Goal: Subscribe to service/newsletter

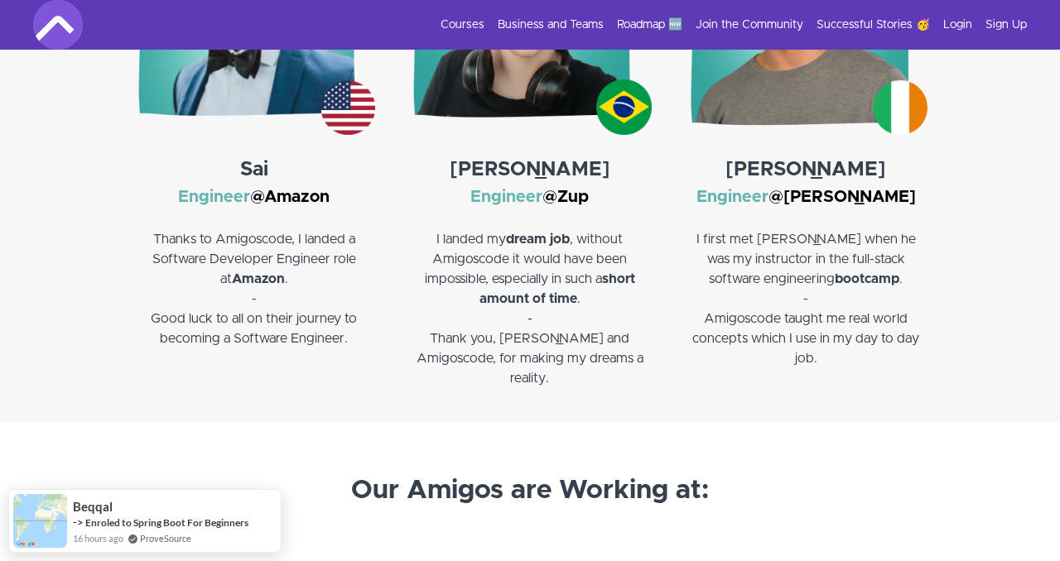
scroll to position [2252, 0]
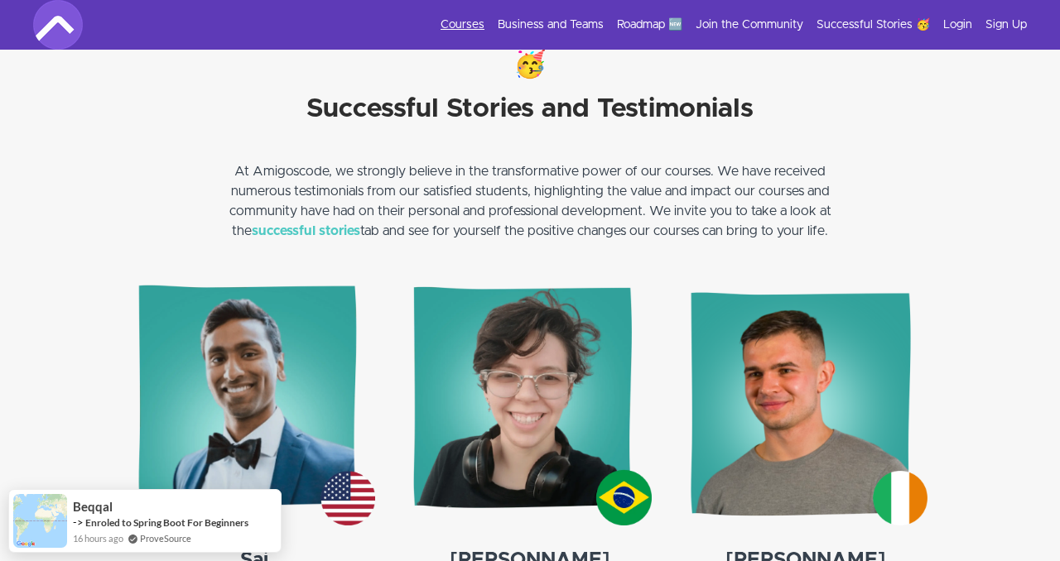
click at [472, 27] on link "Courses" at bounding box center [462, 25] width 44 height 17
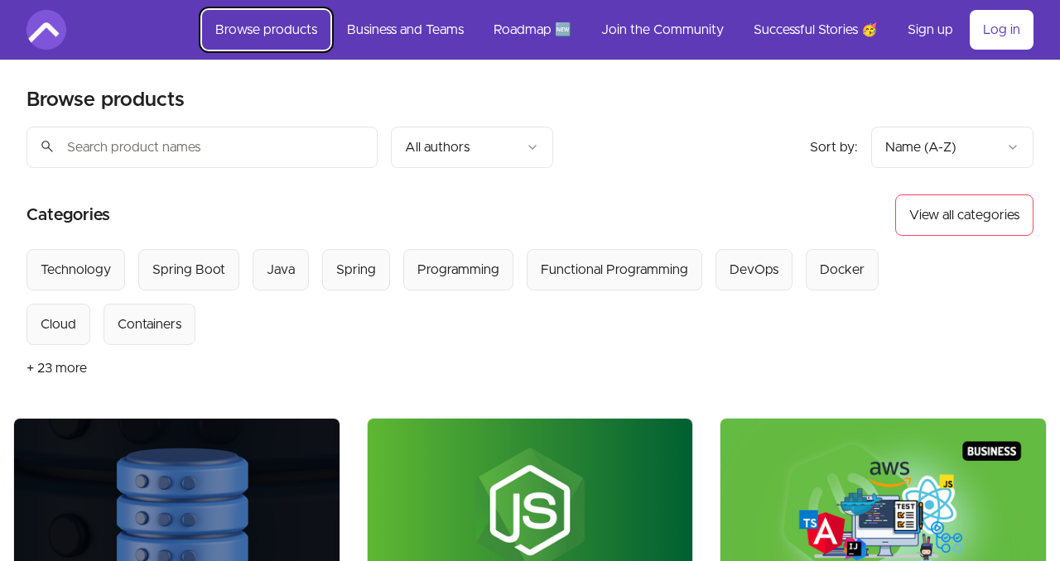
click at [267, 31] on link "Browse products" at bounding box center [266, 30] width 128 height 40
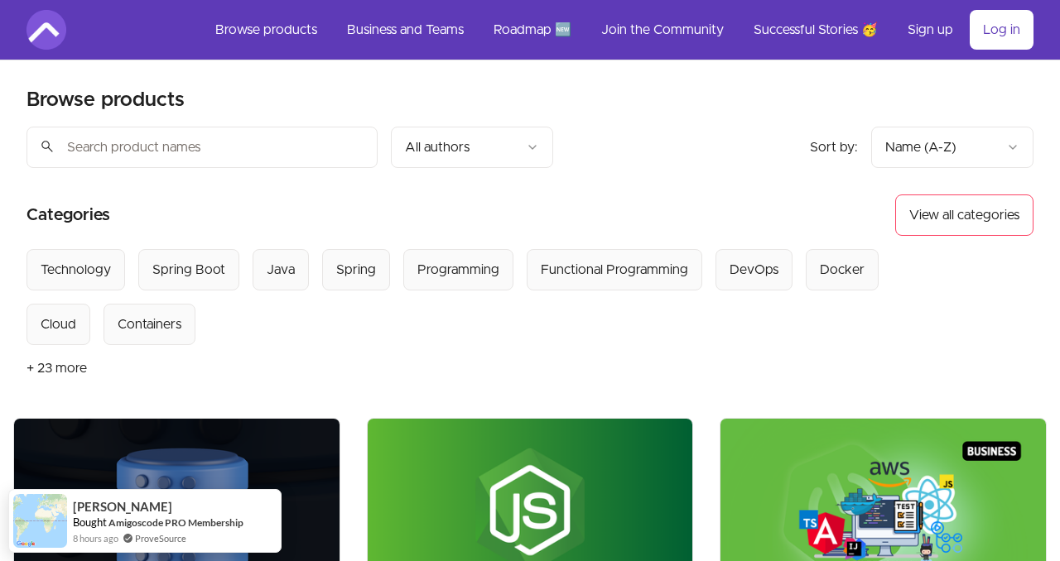
click at [58, 31] on img at bounding box center [46, 30] width 40 height 40
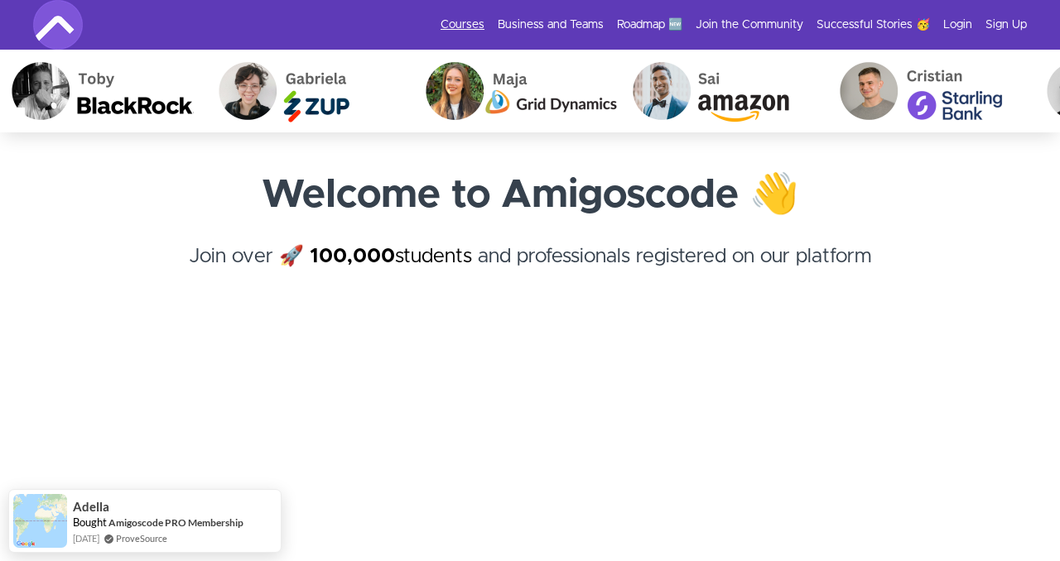
click at [481, 26] on link "Courses" at bounding box center [462, 25] width 44 height 17
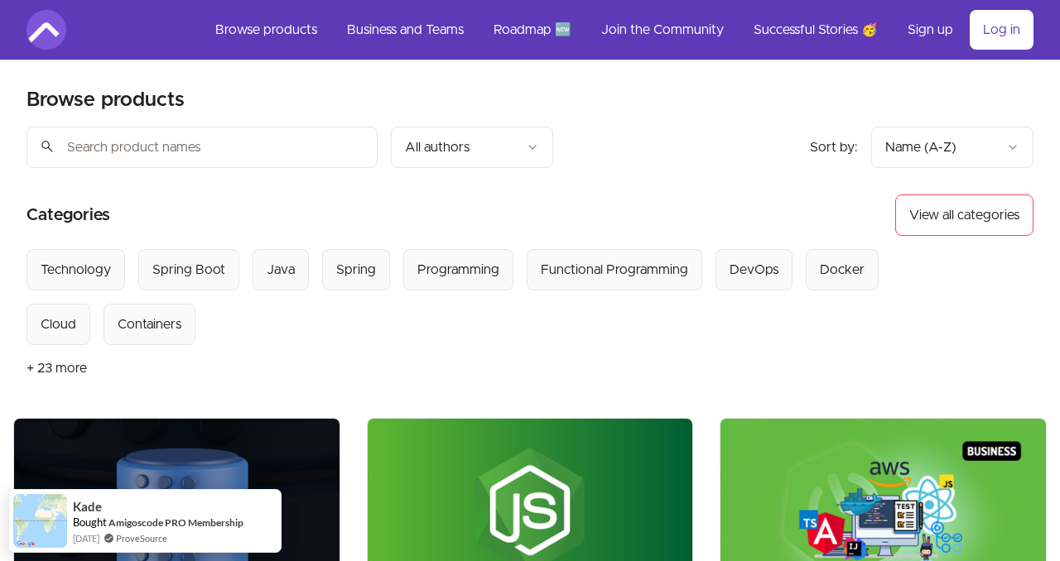
click at [65, 27] on img at bounding box center [46, 30] width 40 height 40
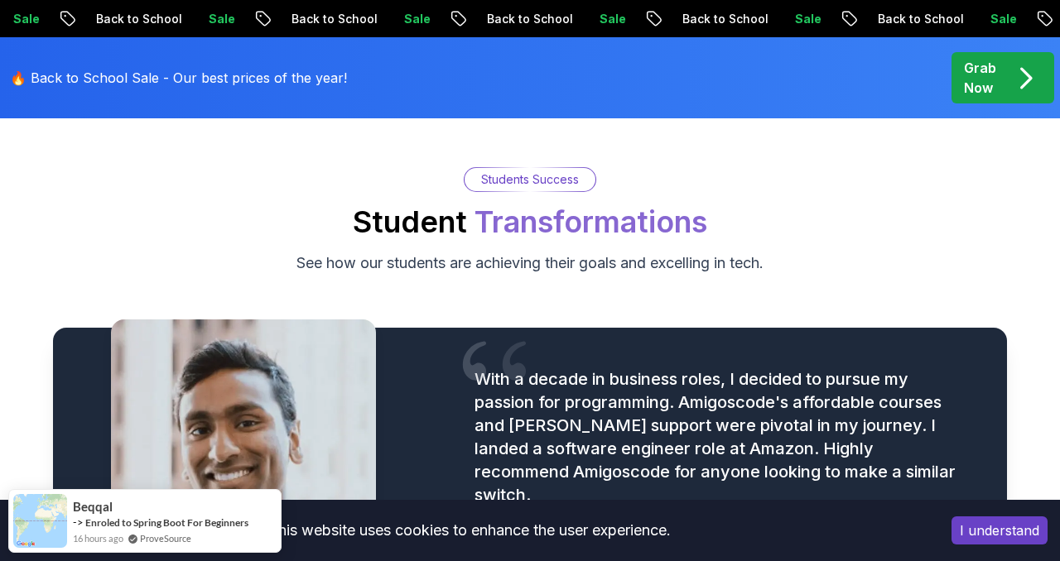
scroll to position [2005, 0]
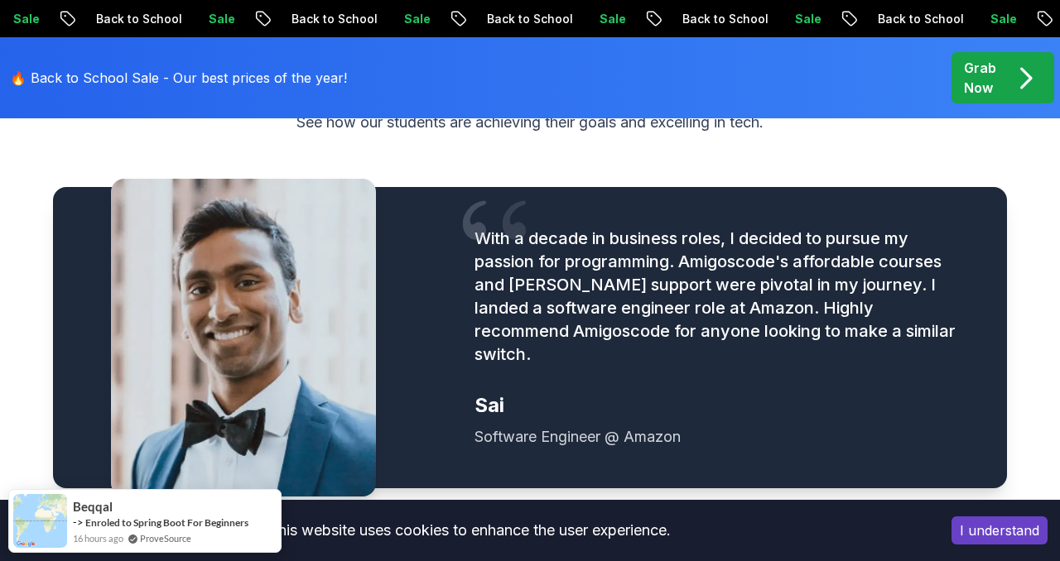
click at [1005, 535] on button "I understand" at bounding box center [999, 531] width 96 height 28
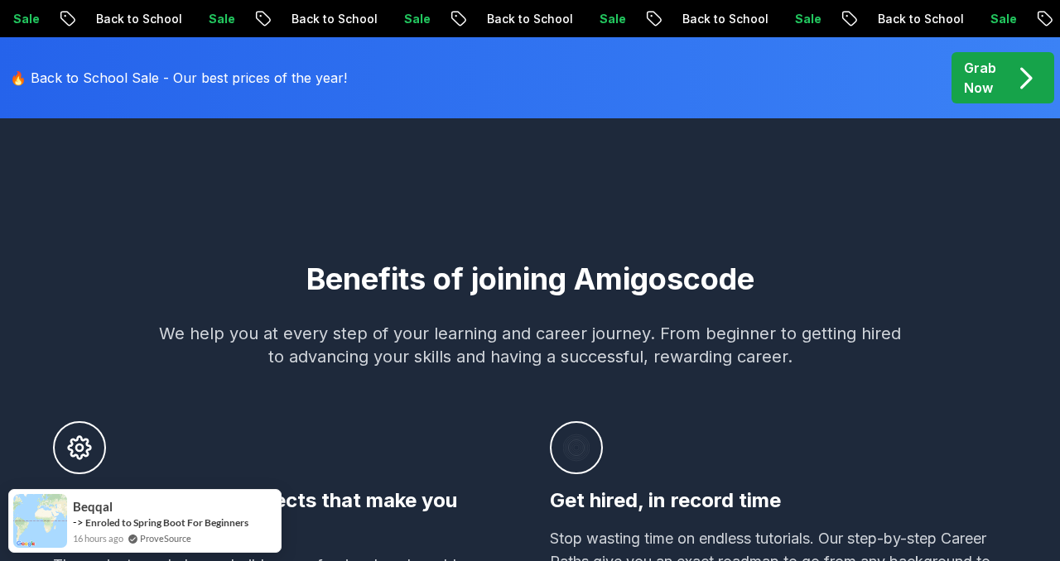
scroll to position [0, 0]
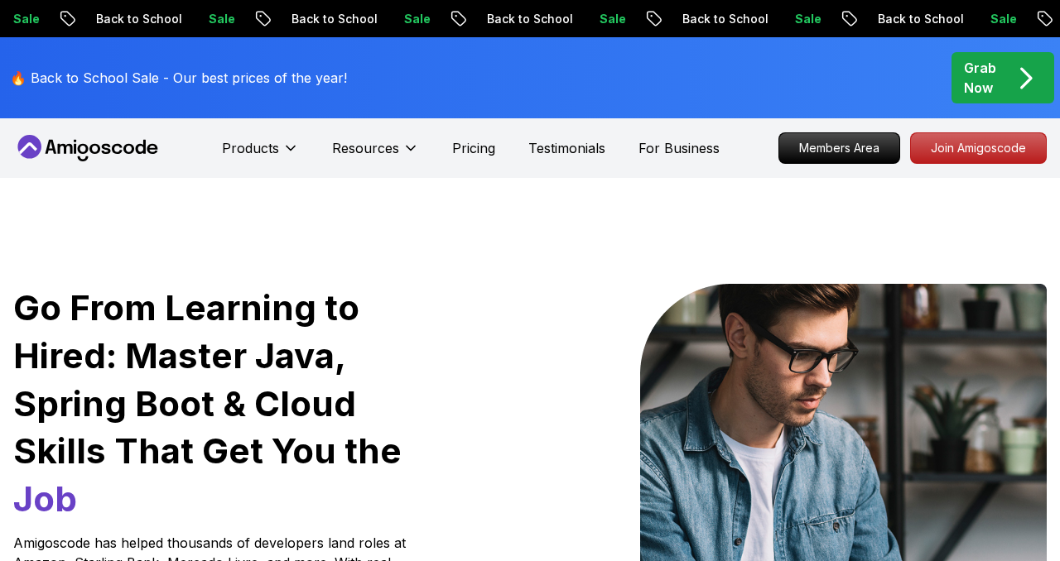
click at [1040, 76] on icon "pre-order" at bounding box center [1025, 78] width 32 height 32
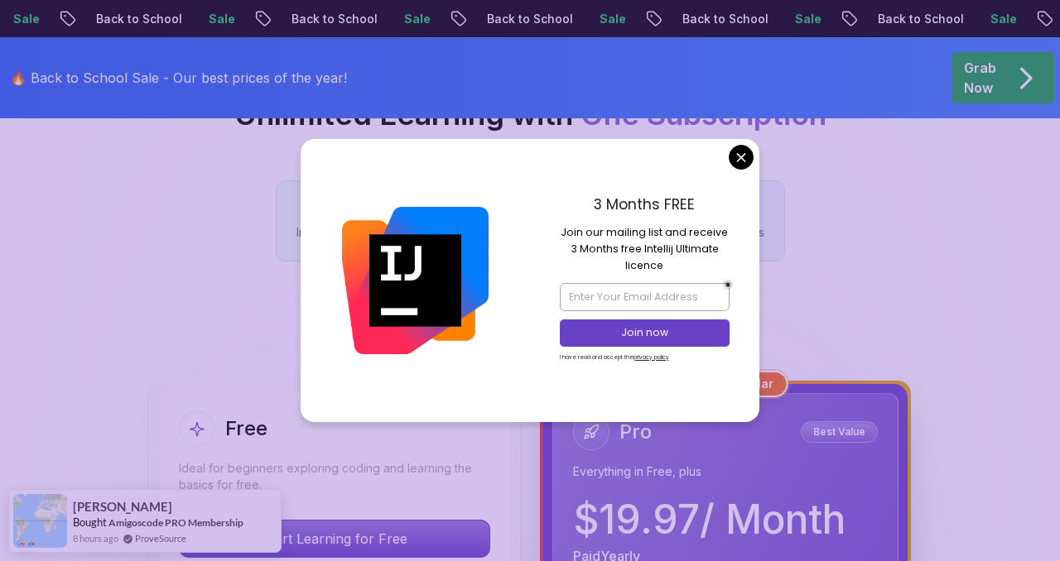
scroll to position [298, 0]
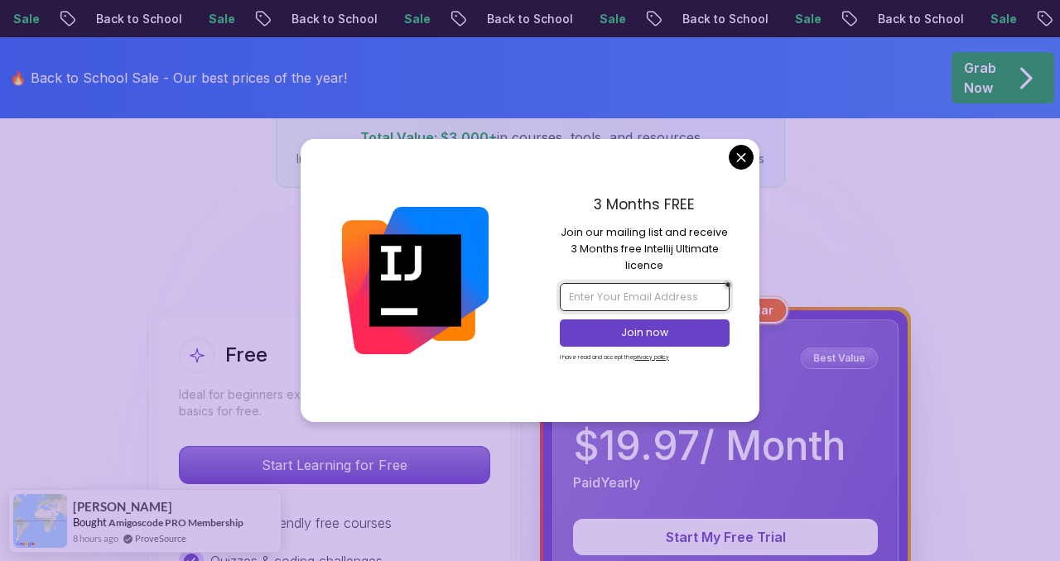
click at [683, 292] on input "email" at bounding box center [644, 297] width 169 height 28
paste input "wanders.58.artful@icloud.com"
type input "wanders.58.artful@icloud.com"
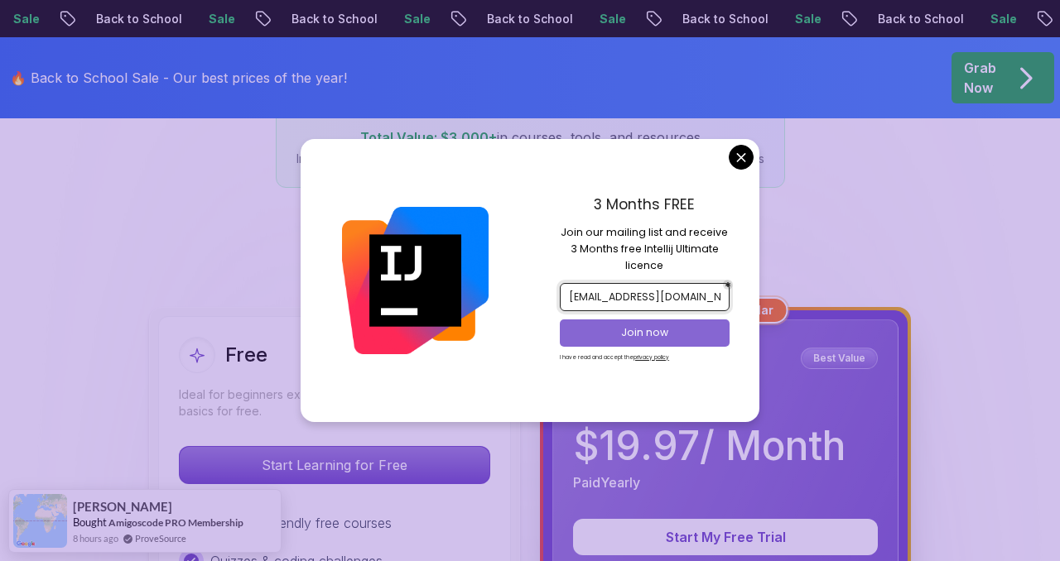
click at [667, 335] on p "Join now" at bounding box center [644, 332] width 137 height 15
